Goal: Task Accomplishment & Management: Manage account settings

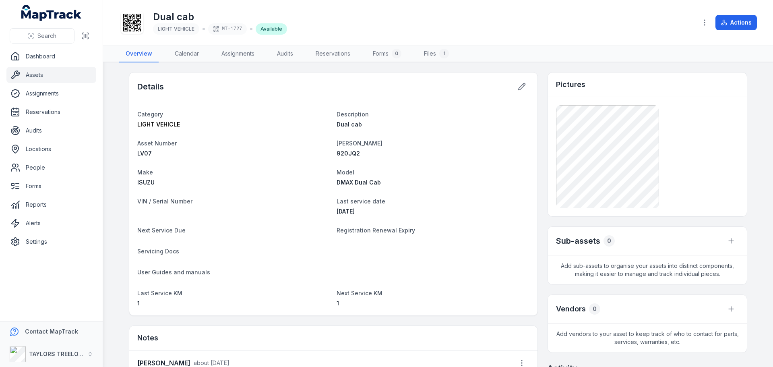
click at [145, 156] on span "LV07" at bounding box center [144, 153] width 14 height 7
click at [518, 85] on icon at bounding box center [522, 87] width 8 height 8
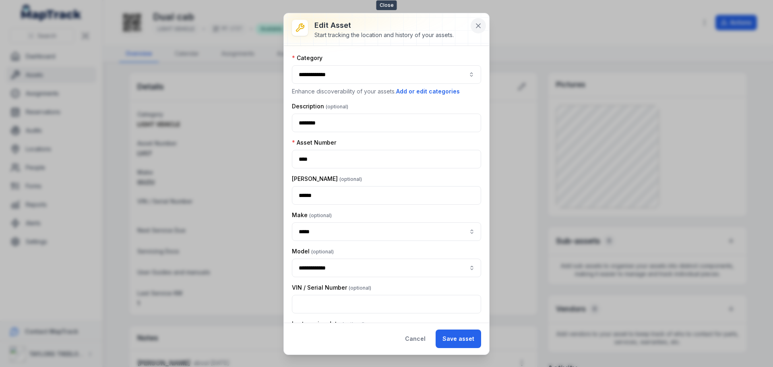
click at [477, 24] on icon at bounding box center [478, 26] width 8 height 8
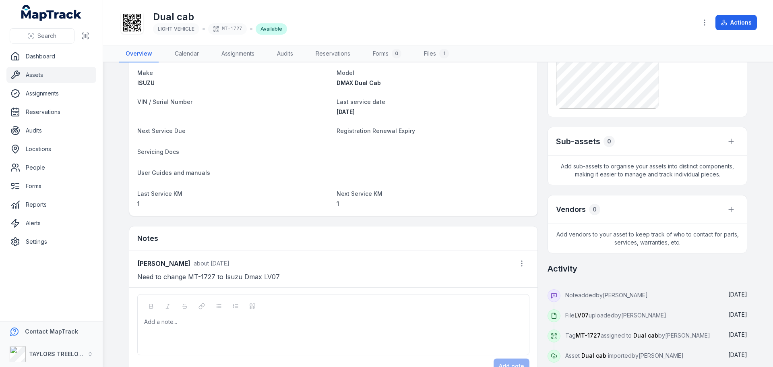
scroll to position [123, 0]
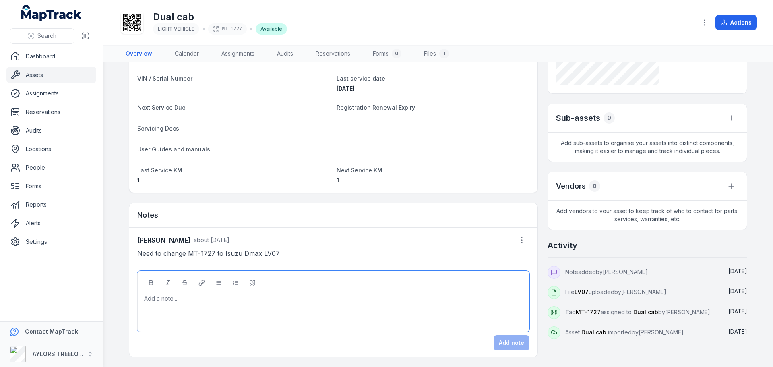
click at [378, 297] on div at bounding box center [334, 298] width 378 height 8
click at [385, 245] on div "[PERSON_NAME] about [DATE]" at bounding box center [333, 239] width 392 height 15
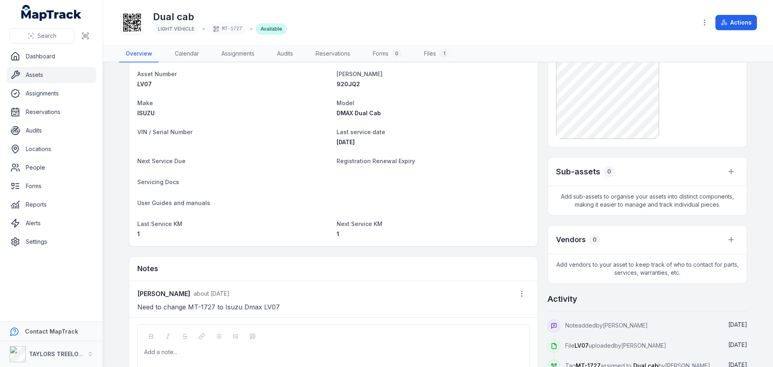
scroll to position [0, 0]
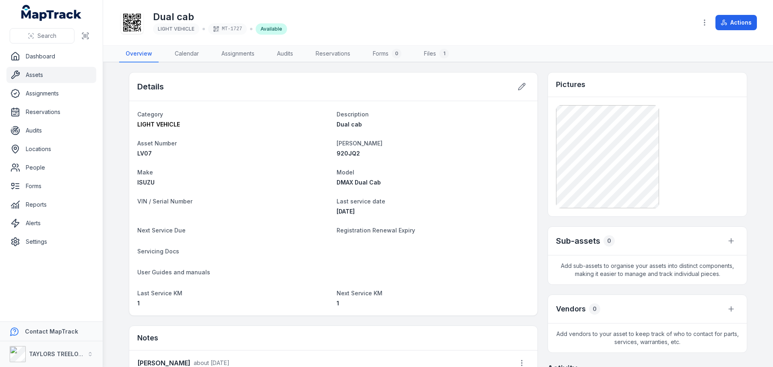
click at [39, 75] on link "Assets" at bounding box center [51, 75] width 90 height 16
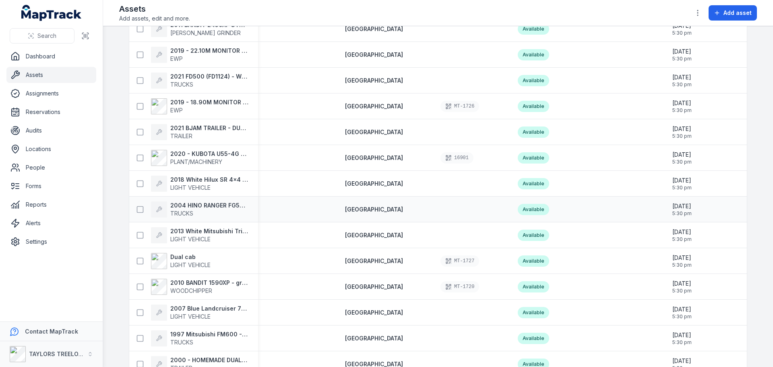
scroll to position [685, 0]
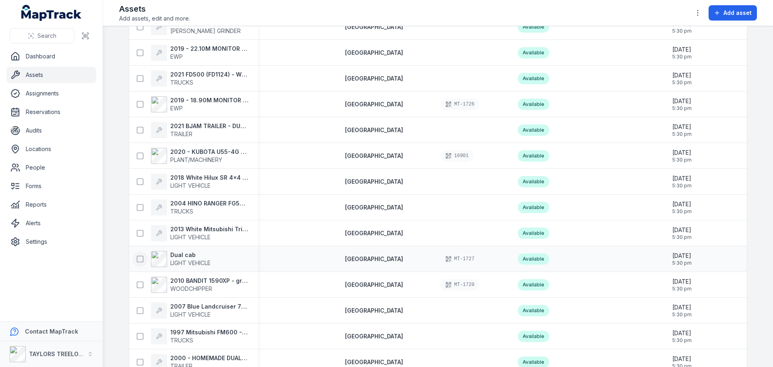
click at [136, 259] on icon at bounding box center [140, 259] width 8 height 8
click at [699, 12] on icon "button" at bounding box center [698, 13] width 8 height 8
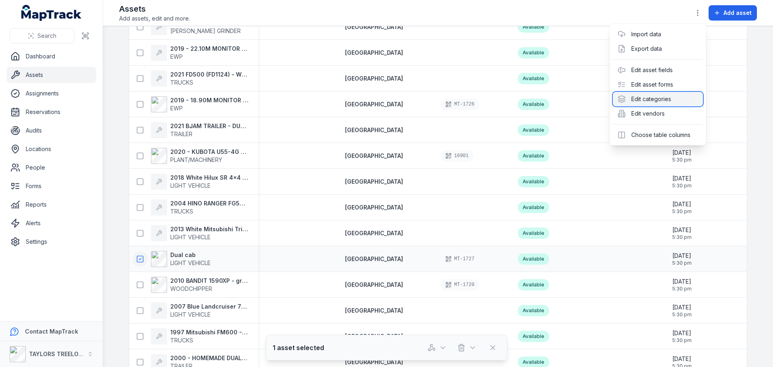
click at [650, 99] on div "Edit categories" at bounding box center [658, 99] width 90 height 14
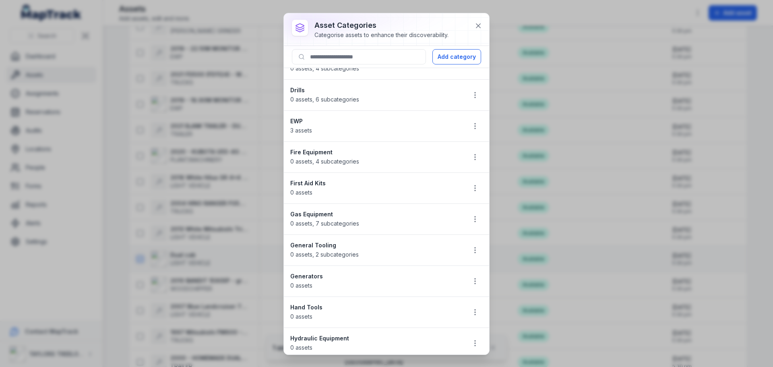
scroll to position [121, 0]
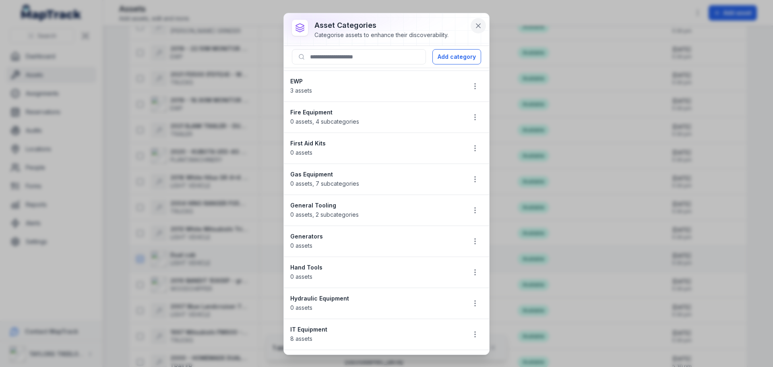
drag, startPoint x: 480, startPoint y: 17, endPoint x: 476, endPoint y: 22, distance: 5.8
click at [479, 19] on div "asset categories Categorise assets to enhance their discoverability. Add catego…" at bounding box center [386, 183] width 205 height 341
click at [476, 23] on icon at bounding box center [478, 26] width 8 height 8
